Goal: Information Seeking & Learning: Find contact information

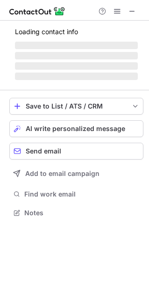
scroll to position [207, 149]
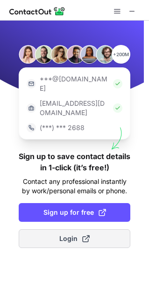
click at [72, 234] on span "Login" at bounding box center [74, 238] width 30 height 9
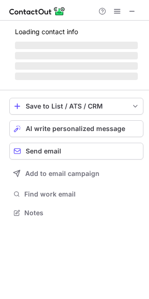
scroll to position [212, 149]
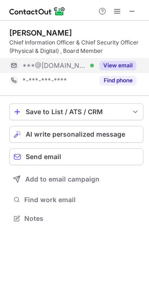
click at [110, 65] on button "View email" at bounding box center [118, 65] width 37 height 9
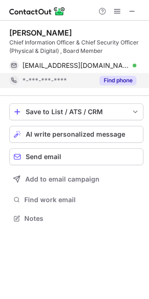
click at [117, 82] on button "Find phone" at bounding box center [118, 80] width 37 height 9
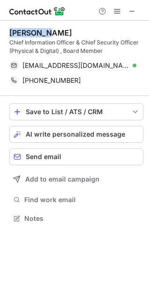
drag, startPoint x: 10, startPoint y: 33, endPoint x: 51, endPoint y: 22, distance: 41.6
click at [51, 22] on div "steve lee Chief Information Officer & Chief Security Officer (Physical & Digita…" at bounding box center [76, 58] width 134 height 75
copy div "steve lee"
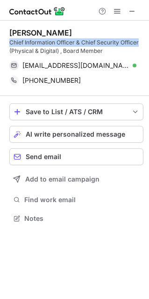
drag, startPoint x: 10, startPoint y: 41, endPoint x: 141, endPoint y: 39, distance: 130.7
click at [141, 39] on div "Chief Information Officer & Chief Security Officer (Physical & Digital) , Board…" at bounding box center [76, 46] width 134 height 17
copy div "Chief Information Officer & Chief Security Officer"
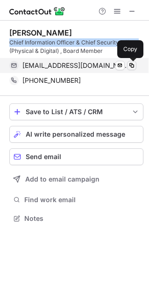
click at [131, 62] on span at bounding box center [131, 65] width 7 height 7
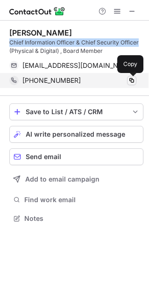
click at [132, 77] on span at bounding box center [131, 80] width 7 height 7
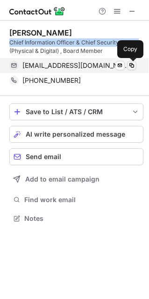
click at [133, 64] on span at bounding box center [131, 65] width 7 height 7
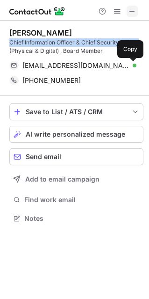
click at [133, 10] on span at bounding box center [132, 10] width 7 height 7
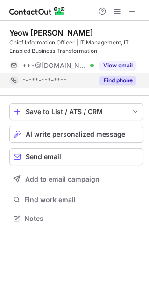
click at [119, 77] on button "Find phone" at bounding box center [118, 80] width 37 height 9
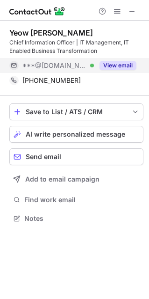
click at [121, 63] on button "View email" at bounding box center [118, 65] width 37 height 9
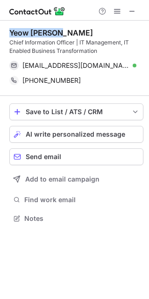
drag, startPoint x: 9, startPoint y: 32, endPoint x: 64, endPoint y: 32, distance: 54.3
click at [64, 32] on div "Yeow Loye S." at bounding box center [76, 32] width 134 height 9
copy div "Yeow Loye S."
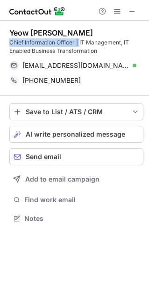
drag, startPoint x: 9, startPoint y: 43, endPoint x: 72, endPoint y: 42, distance: 62.3
click at [80, 44] on div "Chief Information Officer | IT Management, IT Enabled Business Transformation" at bounding box center [76, 46] width 134 height 17
copy div "Chief Information Officer |"
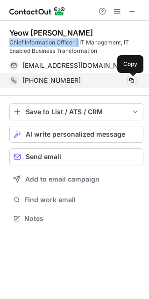
click at [133, 78] on span at bounding box center [131, 80] width 7 height 7
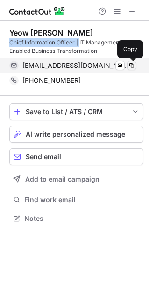
click at [131, 63] on span at bounding box center [131, 65] width 7 height 7
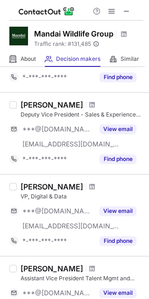
scroll to position [634, 0]
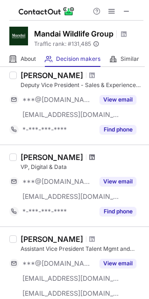
click at [89, 154] on span at bounding box center [92, 157] width 6 height 7
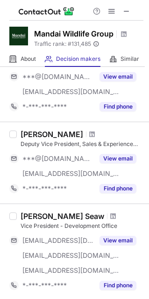
scroll to position [72, 0]
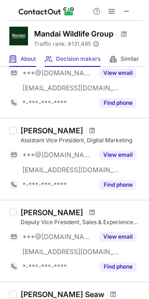
click at [23, 54] on div "About About Company" at bounding box center [22, 59] width 27 height 15
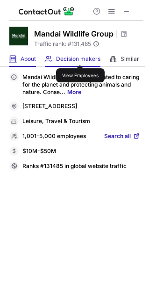
click at [80, 57] on span "Decision makers" at bounding box center [78, 58] width 45 height 7
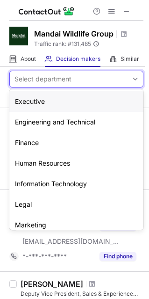
click at [132, 79] on span at bounding box center [135, 78] width 7 height 7
click at [39, 184] on div "Information Technology" at bounding box center [76, 184] width 134 height 21
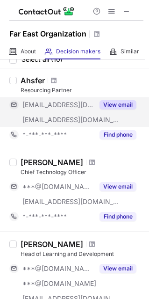
scroll to position [47, 0]
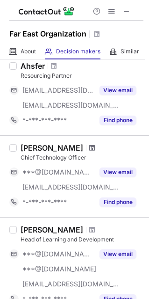
click at [89, 147] on span at bounding box center [92, 147] width 6 height 7
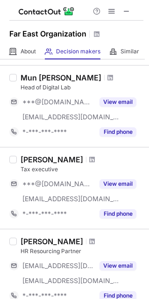
scroll to position [656, 0]
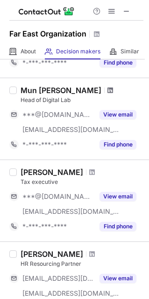
click at [108, 87] on span at bounding box center [111, 90] width 6 height 7
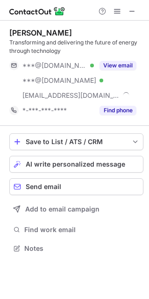
scroll to position [242, 149]
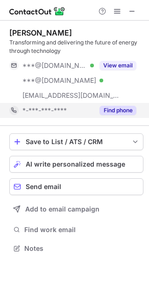
drag, startPoint x: 113, startPoint y: 112, endPoint x: 123, endPoint y: 111, distance: 10.5
click at [123, 111] on button "Find phone" at bounding box center [118, 110] width 37 height 9
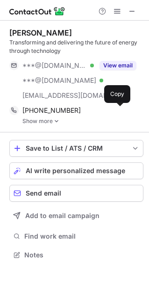
scroll to position [248, 149]
click at [57, 122] on img at bounding box center [57, 121] width 6 height 7
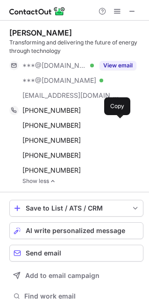
scroll to position [308, 143]
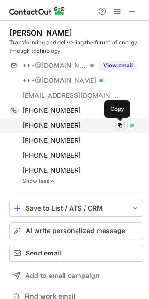
click at [120, 124] on span at bounding box center [120, 125] width 7 height 7
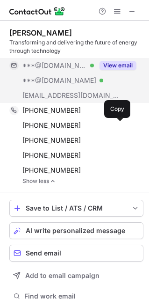
click at [112, 66] on button "View email" at bounding box center [118, 65] width 37 height 9
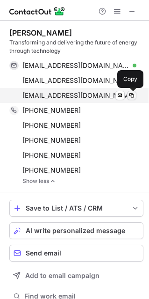
click at [132, 93] on span at bounding box center [131, 95] width 7 height 7
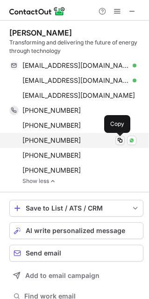
click at [120, 138] on span at bounding box center [120, 140] width 7 height 7
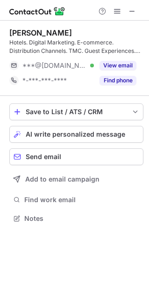
scroll to position [212, 149]
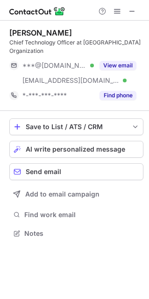
scroll to position [218, 149]
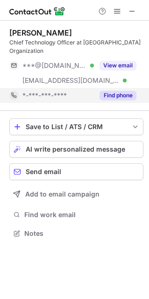
click at [111, 91] on button "Find phone" at bounding box center [118, 95] width 37 height 9
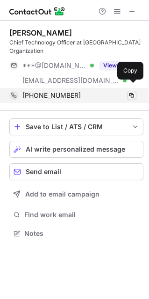
click at [132, 92] on span at bounding box center [131, 95] width 7 height 7
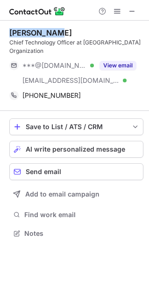
drag, startPoint x: 9, startPoint y: 32, endPoint x: 62, endPoint y: 37, distance: 53.6
click at [62, 37] on div "Yee Pern Ng" at bounding box center [76, 32] width 134 height 9
copy div "Yee Pern Ng"
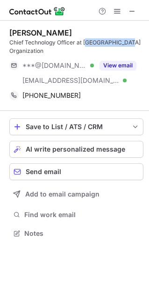
drag, startPoint x: 87, startPoint y: 41, endPoint x: 124, endPoint y: 41, distance: 37.0
click at [124, 41] on div "Chief Technology Officer at Far East Organization" at bounding box center [76, 46] width 134 height 17
click at [94, 29] on div "Yee Pern Ng" at bounding box center [76, 32] width 134 height 9
drag, startPoint x: 83, startPoint y: 45, endPoint x: 141, endPoint y: 41, distance: 57.8
click at [141, 41] on div "Chief Technology Officer at Far East Organization" at bounding box center [76, 46] width 134 height 17
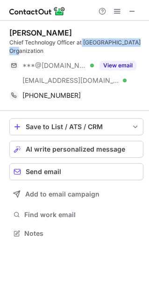
copy div "Far East Organization"
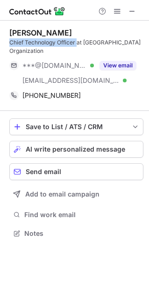
drag, startPoint x: 10, startPoint y: 42, endPoint x: 78, endPoint y: 41, distance: 67.9
click at [78, 41] on div "Chief Technology Officer at Far East Organization" at bounding box center [76, 46] width 134 height 17
copy div "Chief Technology Officer"
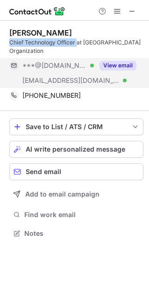
click at [120, 61] on button "View email" at bounding box center [118, 65] width 37 height 9
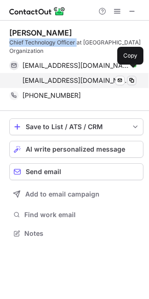
click at [134, 77] on span at bounding box center [131, 80] width 7 height 7
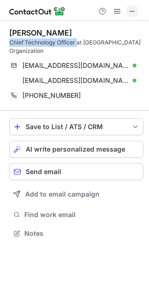
click at [129, 8] on span at bounding box center [132, 10] width 7 height 7
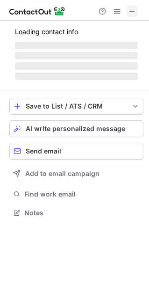
scroll to position [227, 149]
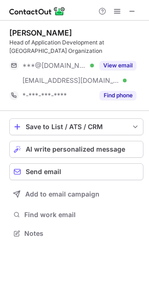
drag, startPoint x: 71, startPoint y: 30, endPoint x: 7, endPoint y: 33, distance: 64.7
click at [7, 33] on div "aravind vendelly Head of Application Development at Far East Organization ***@g…" at bounding box center [74, 134] width 149 height 227
copy div "aravind vendelly"
drag, startPoint x: 25, startPoint y: 94, endPoint x: 90, endPoint y: 25, distance: 94.4
click at [90, 25] on div "aravind vendelly Head of Application Development at Far East Organization ***@g…" at bounding box center [76, 66] width 134 height 90
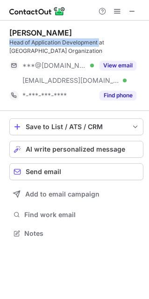
drag, startPoint x: 9, startPoint y: 41, endPoint x: 100, endPoint y: 41, distance: 90.9
click at [100, 41] on div "Head of Application Development at Far East Organization" at bounding box center [76, 46] width 134 height 17
copy div "Head of Application Development"
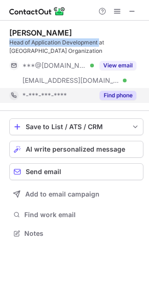
click at [114, 95] on button "Find phone" at bounding box center [118, 95] width 37 height 9
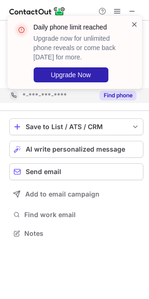
click at [134, 22] on span at bounding box center [134, 24] width 7 height 9
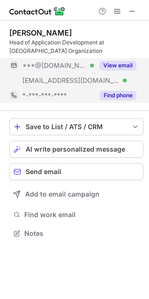
click at [124, 64] on button "View email" at bounding box center [118, 65] width 37 height 9
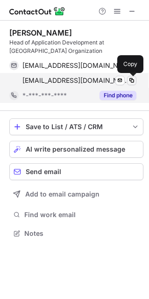
click at [134, 78] on span at bounding box center [131, 80] width 7 height 7
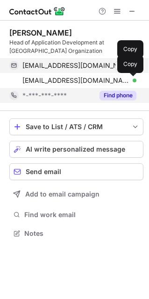
click at [132, 64] on span at bounding box center [131, 65] width 7 height 7
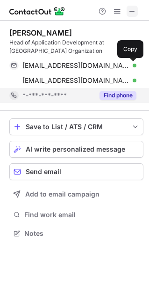
click at [135, 12] on span at bounding box center [132, 10] width 7 height 7
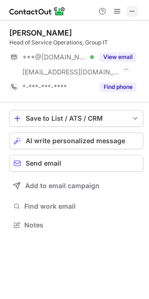
scroll to position [218, 149]
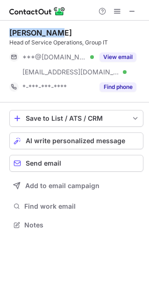
drag, startPoint x: 59, startPoint y: 32, endPoint x: 49, endPoint y: 36, distance: 11.4
click at [1, 31] on div "Eng Guan Ng Head of Service Operations, Group IT ***@hotmail.com Verified ***@f…" at bounding box center [74, 130] width 149 height 219
copy div "Eng Guan Ng"
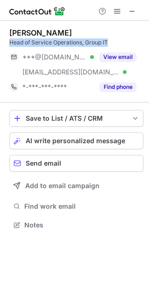
drag, startPoint x: 11, startPoint y: 42, endPoint x: 116, endPoint y: 46, distance: 105.5
click at [116, 46] on div "Head of Service Operations, Group IT" at bounding box center [76, 42] width 134 height 8
copy div "Head of Service Operations, Group IT"
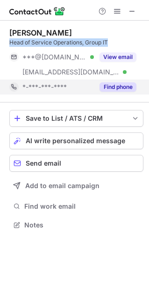
click at [111, 85] on button "Find phone" at bounding box center [118, 86] width 37 height 9
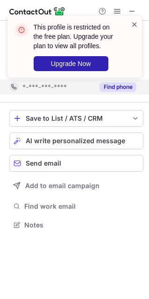
click at [133, 24] on span at bounding box center [134, 24] width 7 height 9
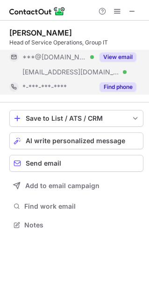
click at [113, 53] on button "View email" at bounding box center [118, 56] width 37 height 9
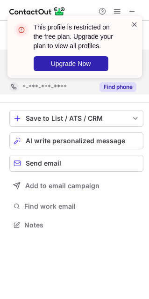
click at [137, 22] on span at bounding box center [134, 24] width 7 height 9
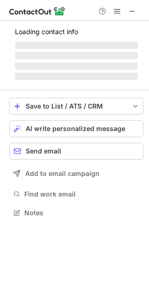
scroll to position [218, 149]
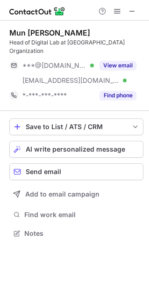
click at [12, 32] on div "Mun [PERSON_NAME]" at bounding box center [49, 32] width 81 height 9
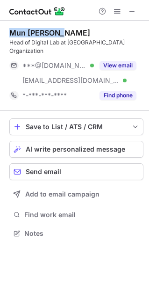
drag, startPoint x: 10, startPoint y: 31, endPoint x: 64, endPoint y: 33, distance: 53.9
click at [64, 33] on div "Mun [PERSON_NAME]" at bounding box center [76, 32] width 134 height 9
copy div "Mun [PERSON_NAME]"
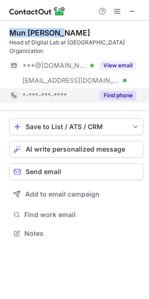
click at [111, 91] on button "Find phone" at bounding box center [118, 95] width 37 height 9
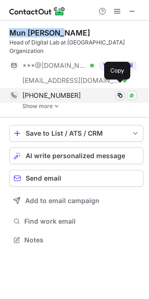
click at [119, 92] on span at bounding box center [120, 95] width 7 height 7
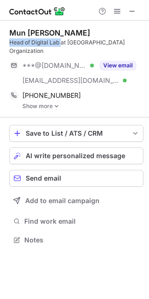
drag, startPoint x: 10, startPoint y: 42, endPoint x: 61, endPoint y: 43, distance: 51.1
click at [61, 43] on div "Head of Digital Lab at [GEOGRAPHIC_DATA] Organization" at bounding box center [76, 46] width 134 height 17
copy div "Head of Digital Lab"
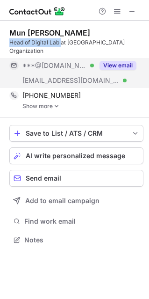
click at [114, 61] on button "View email" at bounding box center [118, 65] width 37 height 9
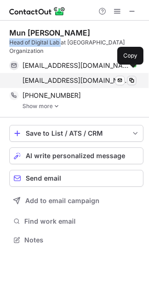
click at [133, 77] on span at bounding box center [131, 80] width 7 height 7
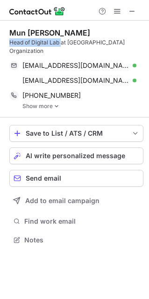
click at [54, 103] on img at bounding box center [57, 106] width 6 height 7
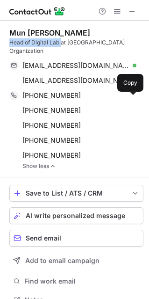
scroll to position [285, 143]
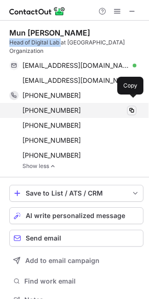
click at [133, 107] on span at bounding box center [131, 110] width 7 height 7
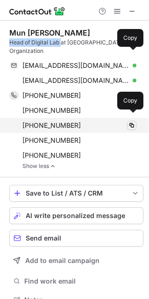
click at [133, 122] on span at bounding box center [131, 125] width 7 height 7
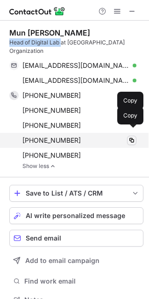
click at [131, 137] on span at bounding box center [131, 140] width 7 height 7
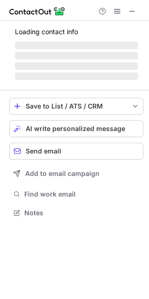
scroll to position [227, 149]
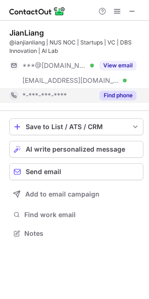
click at [122, 99] on button "Find phone" at bounding box center [118, 95] width 37 height 9
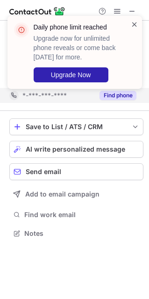
click at [134, 28] on span at bounding box center [134, 24] width 7 height 9
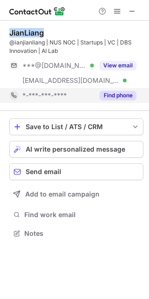
drag, startPoint x: 51, startPoint y: 31, endPoint x: 10, endPoint y: 32, distance: 40.3
click at [10, 32] on div "JianLiang" at bounding box center [76, 32] width 134 height 9
copy div "JianLiang"
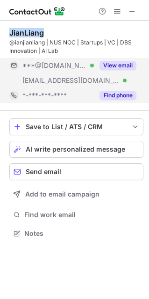
click at [123, 62] on button "View email" at bounding box center [118, 65] width 37 height 9
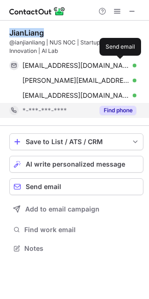
scroll to position [242, 149]
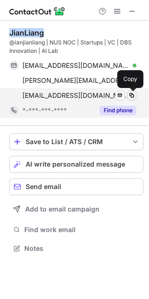
click at [133, 93] on span at bounding box center [131, 95] width 7 height 7
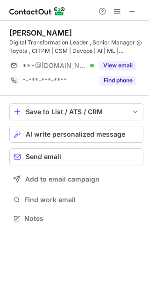
scroll to position [212, 149]
click at [134, 10] on span at bounding box center [132, 10] width 7 height 7
